Goal: Obtain resource: Obtain resource

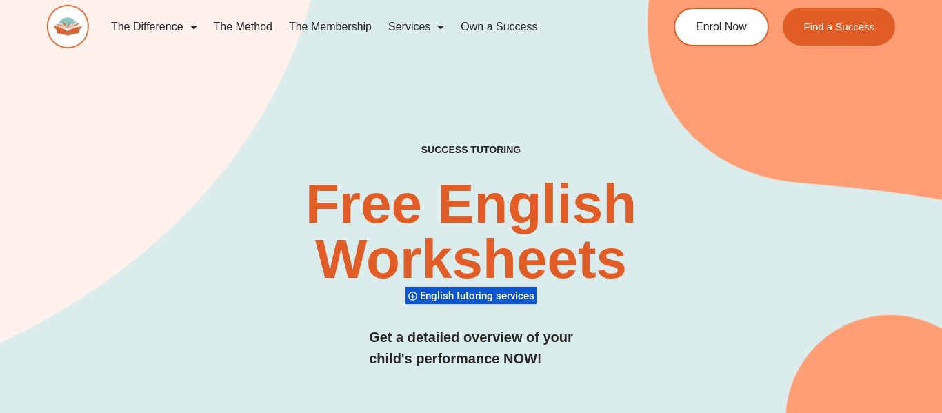
click at [641, 101] on div "SUCCESS TUTORING​ Free English Worksheets​ English tutoring services Get a deta…" at bounding box center [471, 233] width 848 height 584
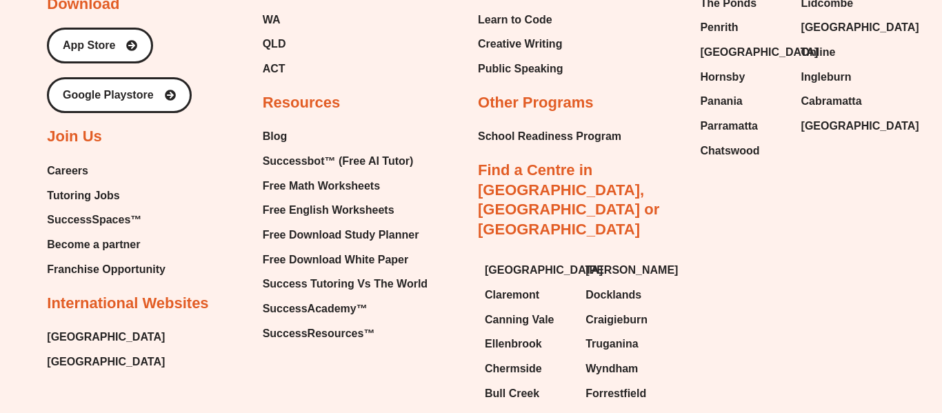
scroll to position [14890, 0]
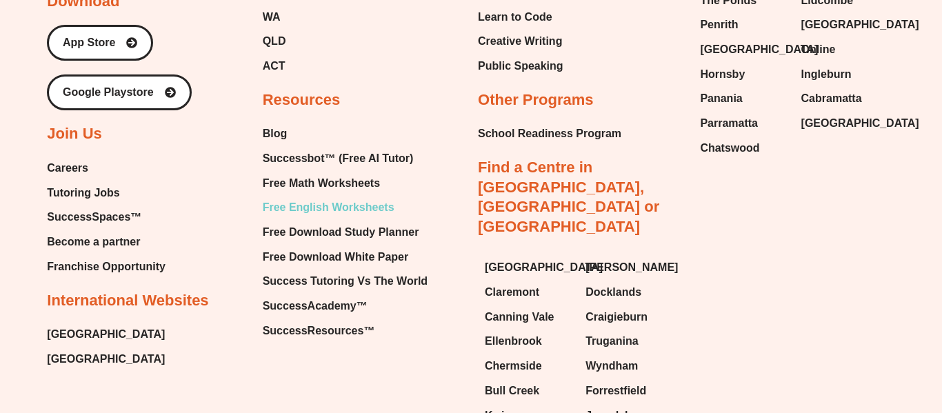
click at [328, 197] on span "Free English Worksheets" at bounding box center [329, 207] width 132 height 21
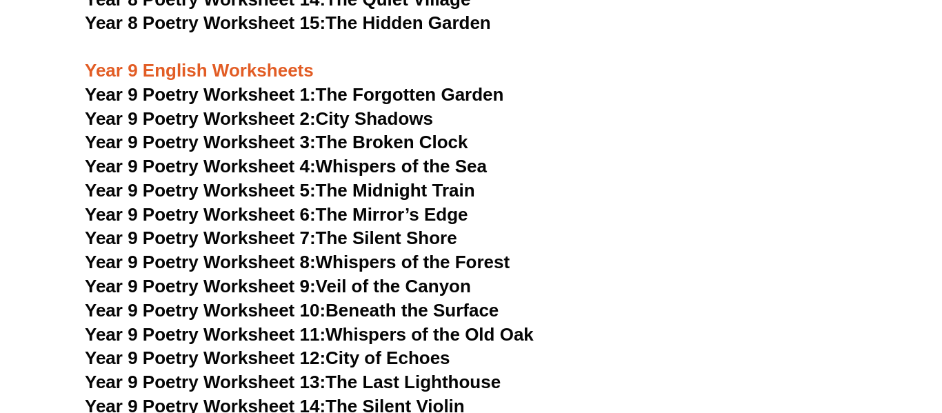
scroll to position [9496, 0]
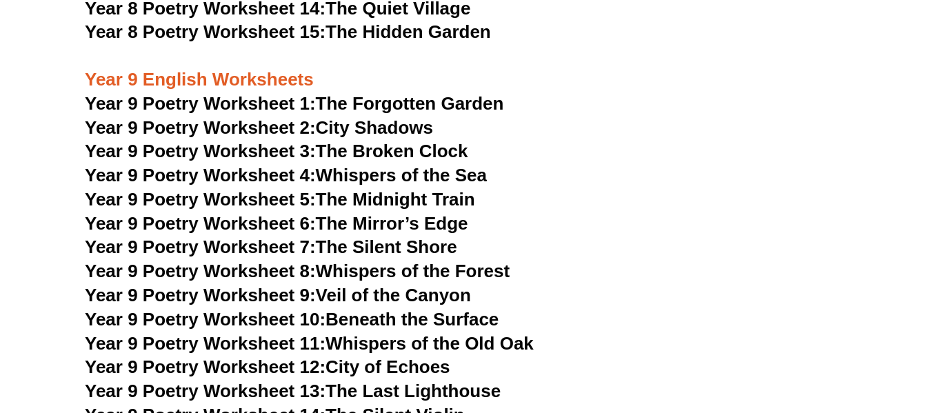
click at [264, 93] on span "Year 9 Poetry Worksheet 1:" at bounding box center [200, 103] width 231 height 21
click at [255, 117] on span "Year 9 Poetry Worksheet 2:" at bounding box center [200, 127] width 231 height 21
click at [368, 141] on link "Year 9 Poetry Worksheet 3: The Broken Clock" at bounding box center [277, 151] width 384 height 21
click at [355, 165] on link "Year 9 Poetry Worksheet 4: Whispers of the Sea" at bounding box center [286, 175] width 402 height 21
click at [330, 189] on link "Year 9 Poetry Worksheet 5: The Midnight Train" at bounding box center [280, 199] width 390 height 21
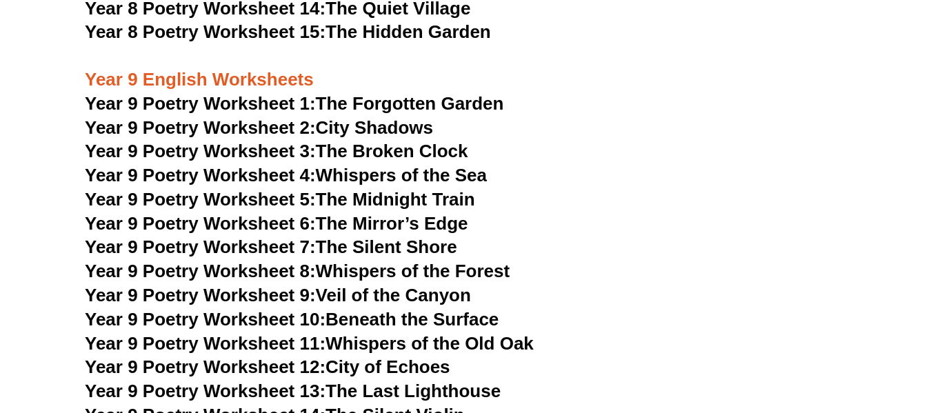
click at [377, 213] on link "Year 9 Poetry Worksheet 6: The Mirror’s Edge" at bounding box center [277, 223] width 384 height 21
click at [359, 237] on link "Year 9 Poetry Worksheet 7: The Silent Shore" at bounding box center [271, 247] width 373 height 21
click at [364, 261] on link "Year 9 Poetry Worksheet 8: Whispers of the Forest" at bounding box center [297, 271] width 425 height 21
click at [342, 285] on link "Year 9 Poetry Worksheet 9: Veil of the Canyon" at bounding box center [278, 295] width 386 height 21
click at [341, 309] on link "Year 9 Poetry Worksheet 10: Beneath the Surface" at bounding box center [292, 319] width 414 height 21
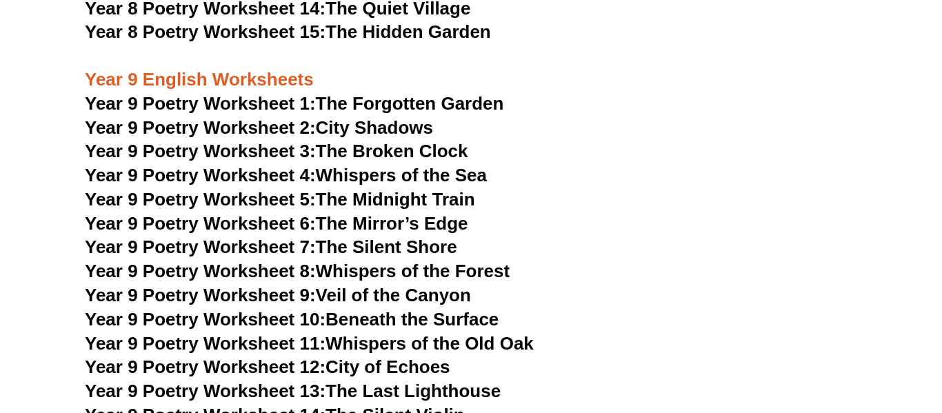
click at [340, 333] on link "Year 9 Poetry Worksheet 11: Whispers of the Old Oak" at bounding box center [309, 343] width 449 height 21
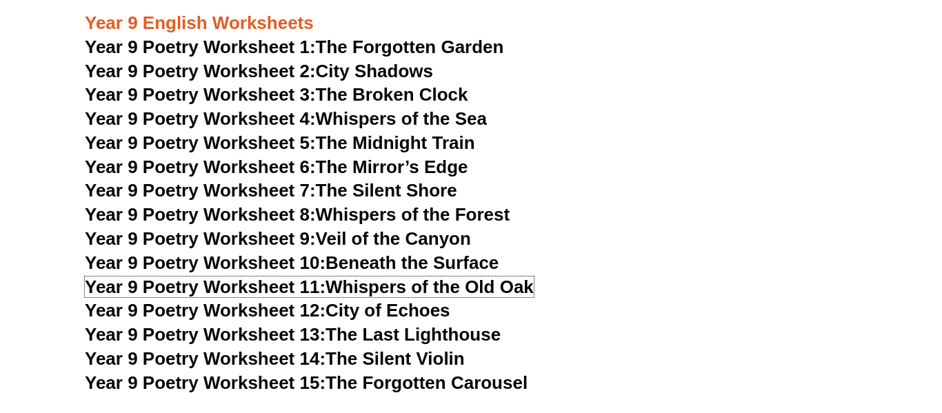
scroll to position [9561, 0]
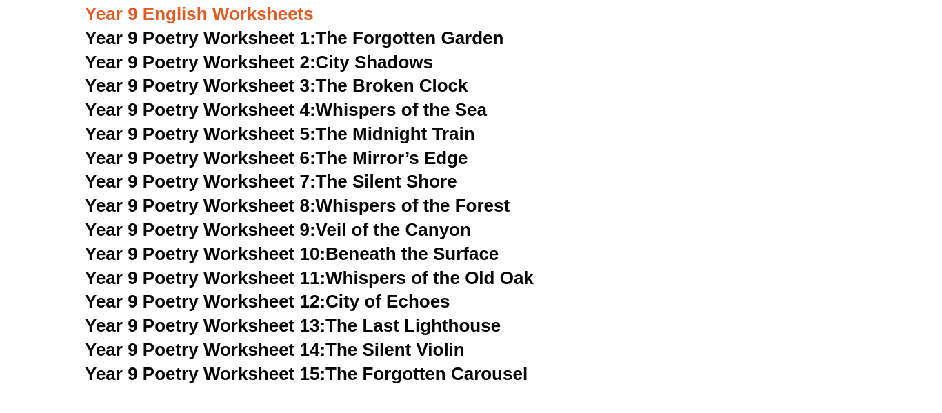
click at [347, 291] on link "Year 9 Poetry Worksheet 12: City of Echoes" at bounding box center [268, 301] width 366 height 21
click at [414, 315] on link "Year 9 Poetry Worksheet 13: The Last Lighthouse" at bounding box center [293, 325] width 416 height 21
click at [437, 339] on link "Year 9 Poetry Worksheet 14: The Silent Violin" at bounding box center [275, 349] width 380 height 21
click at [369, 364] on link "Year 9 Poetry Worksheet 15: The Forgotten Carousel" at bounding box center [306, 374] width 443 height 21
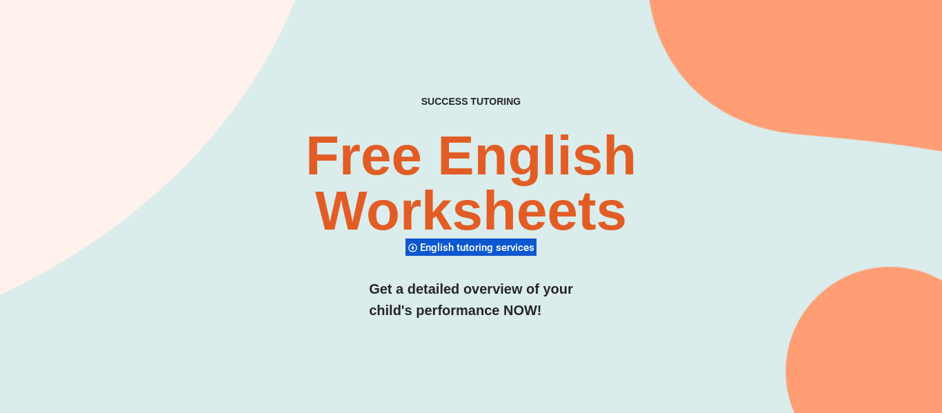
scroll to position [0, 0]
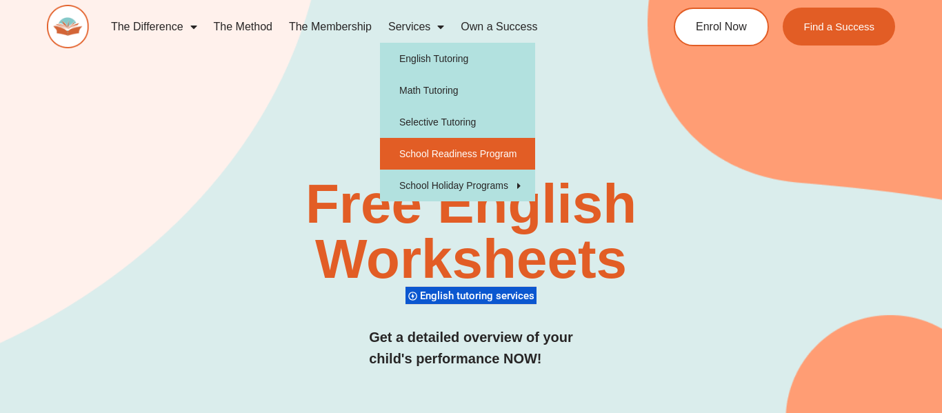
click at [439, 152] on link "School Readiness Program" at bounding box center [457, 154] width 155 height 32
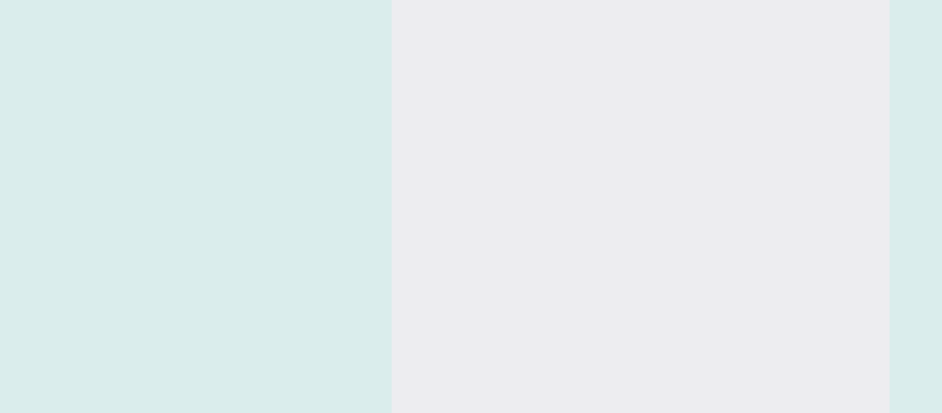
scroll to position [1654, 0]
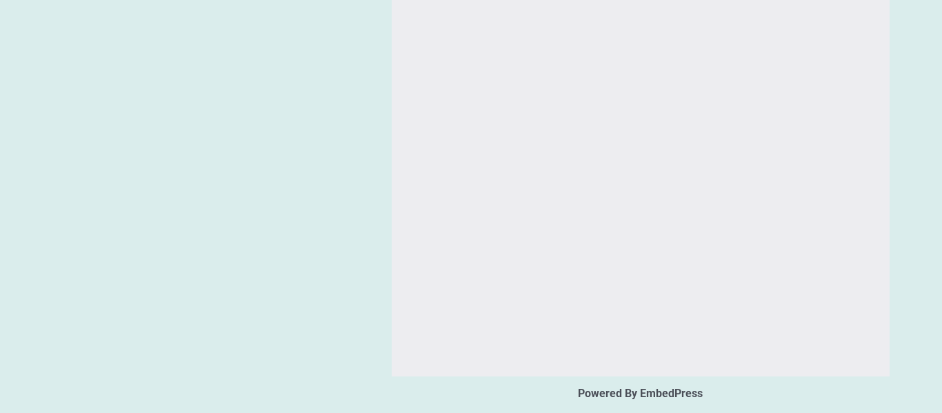
type input "*"
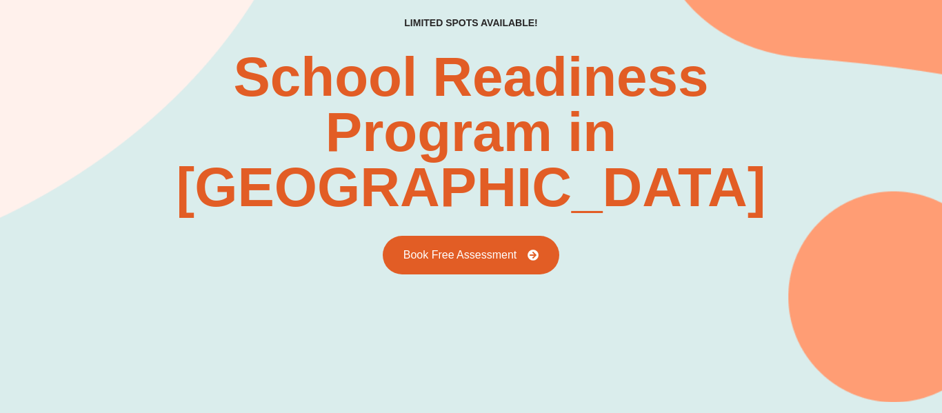
scroll to position [0, 0]
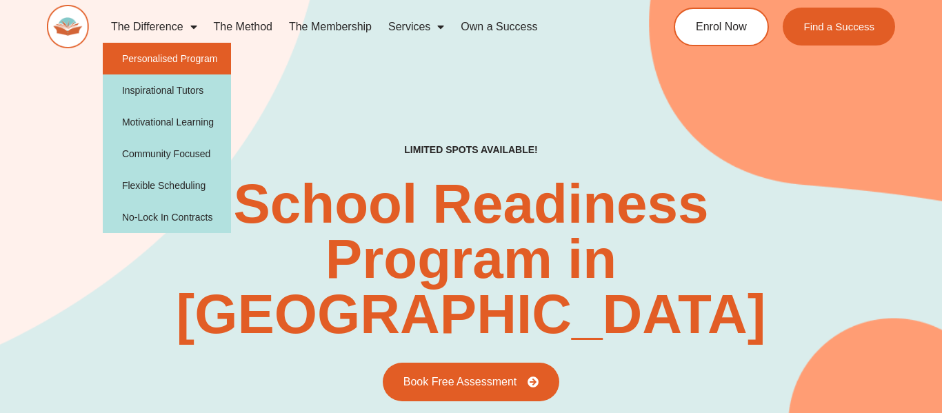
click at [168, 61] on link "Personalised Program" at bounding box center [167, 59] width 129 height 32
